Goal: Obtain resource: Download file/media

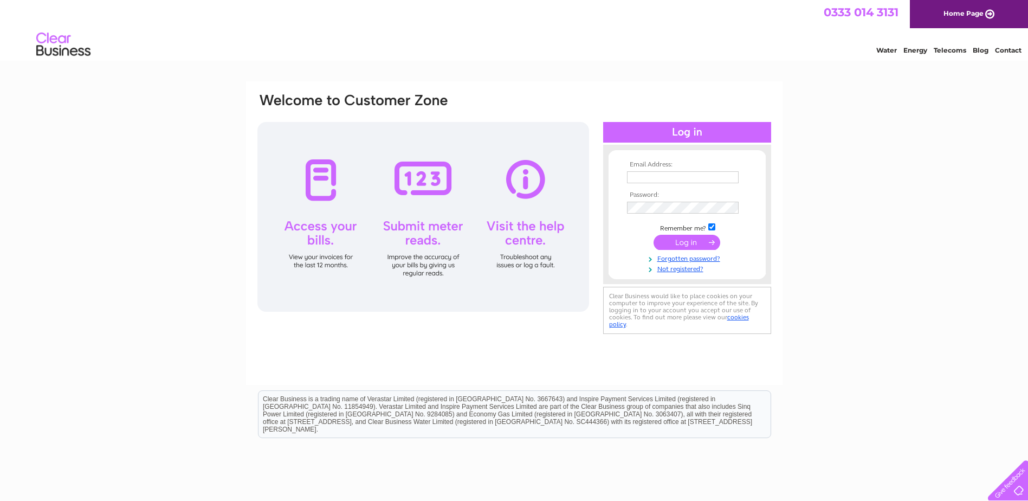
type input "purchaseledger@opticalexpress.com"
click at [683, 242] on input "submit" at bounding box center [686, 242] width 67 height 15
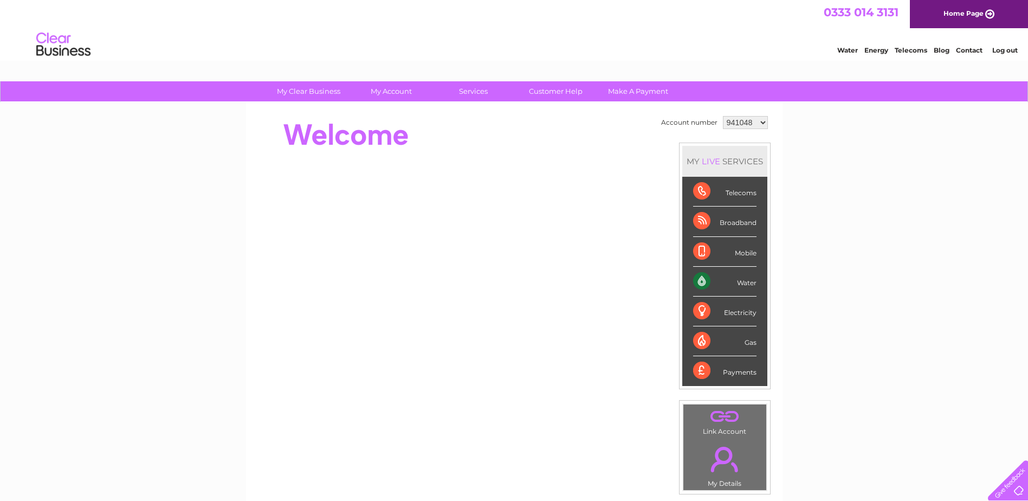
click at [735, 121] on select "941048 941052 941056 941113 942578 1092278 1092287 1092288 1092290 1154054 1154…" at bounding box center [745, 122] width 45 height 13
click at [723, 116] on select "941048 941052 941056 941113 942578 1092278 1092287 1092288 1092290 1154054 1154…" at bounding box center [745, 122] width 45 height 13
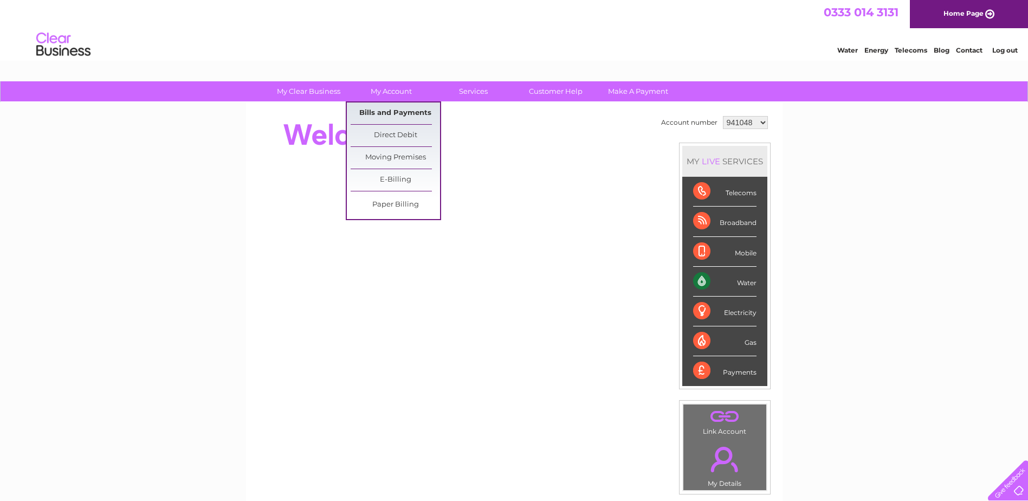
click at [394, 115] on link "Bills and Payments" at bounding box center [394, 113] width 89 height 22
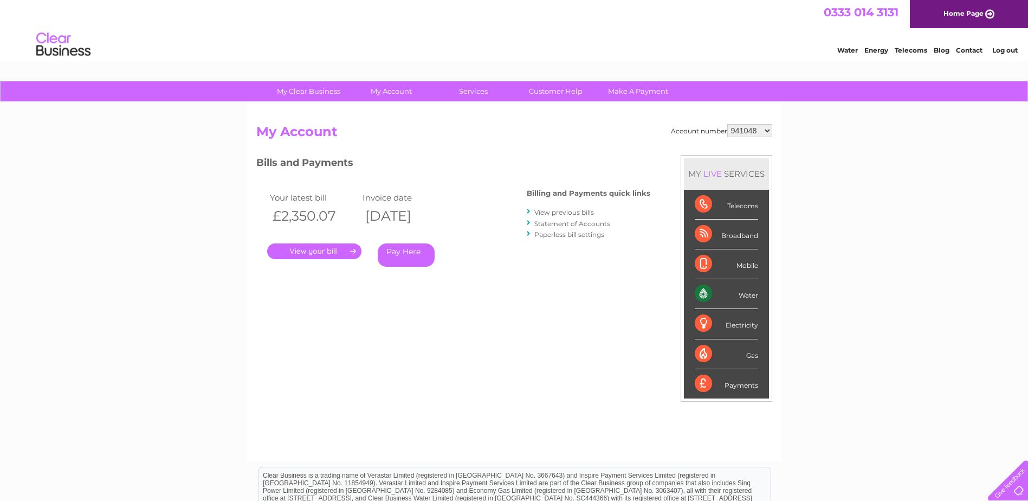
click at [743, 133] on select "941048 941052 941056 941113 942578 1092278 1092287 1092288 1092290 1154054 1154…" at bounding box center [749, 130] width 45 height 13
click at [727, 124] on select "941048 941052 941056 941113 942578 1092278 1092287 1092288 1092290 1154054 1154…" at bounding box center [749, 130] width 45 height 13
click at [318, 252] on link "." at bounding box center [314, 251] width 94 height 16
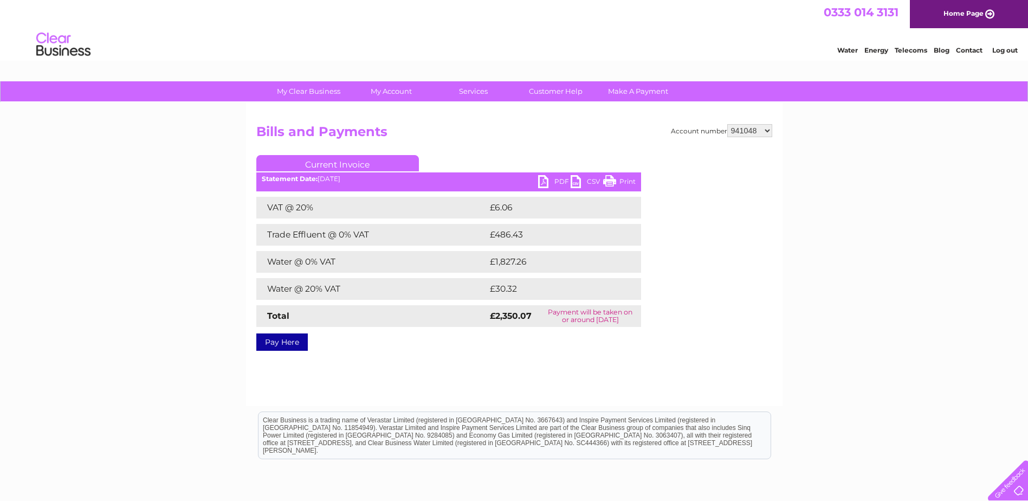
click at [542, 183] on link "PDF" at bounding box center [554, 183] width 33 height 16
click at [751, 134] on select "941048 941052 941056 941113 942578 1092278 1092287 1092288 1092290 1154054 1154…" at bounding box center [749, 130] width 45 height 13
select select "942578"
click at [727, 124] on select "941048 941052 941056 941113 942578 1092278 1092287 1092288 1092290 1154054 1154…" at bounding box center [749, 130] width 45 height 13
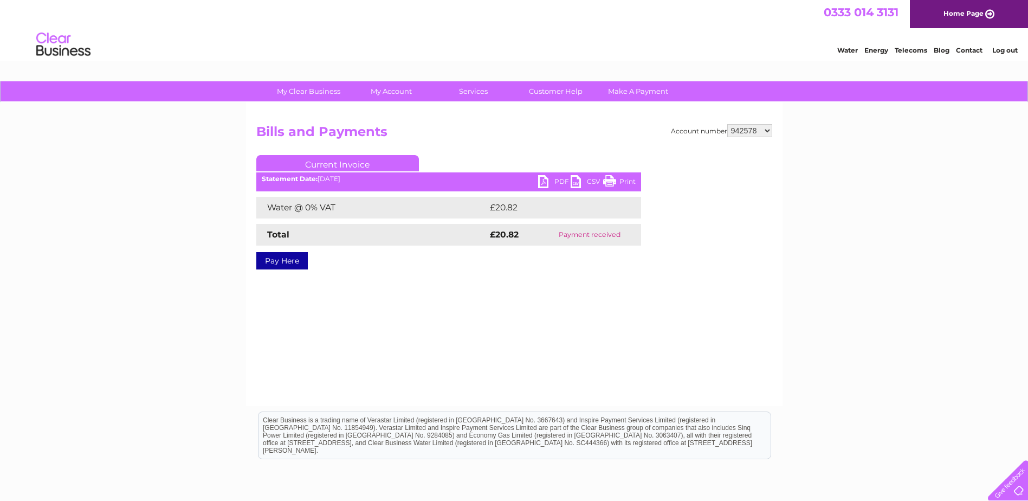
click at [546, 179] on link "PDF" at bounding box center [554, 183] width 33 height 16
